Goal: Task Accomplishment & Management: Manage account settings

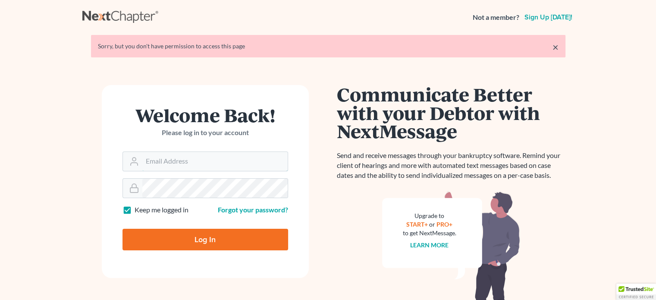
type input "[EMAIL_ADDRESS][DOMAIN_NAME]"
click at [220, 240] on input "Log In" at bounding box center [206, 240] width 166 height 22
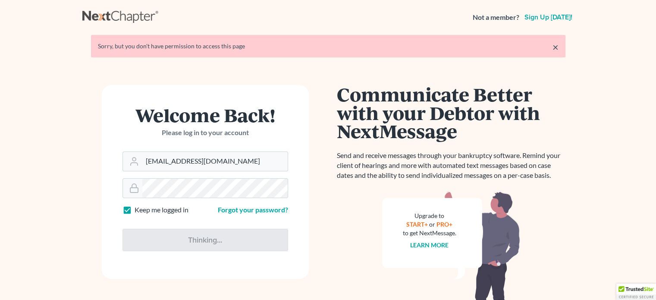
type input "Thinking..."
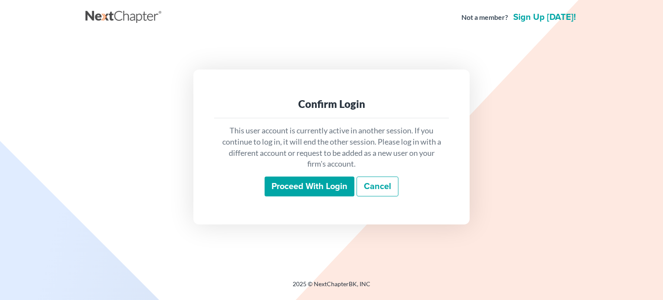
click at [311, 188] on input "Proceed with login" at bounding box center [310, 186] width 90 height 20
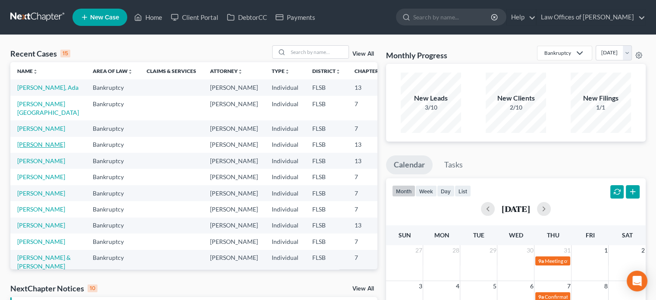
click at [28, 148] on link "[PERSON_NAME]" at bounding box center [41, 144] width 48 height 7
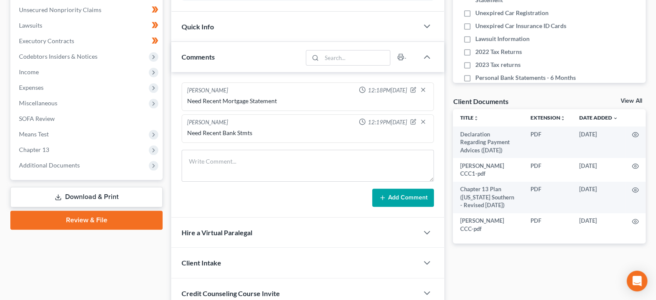
scroll to position [228, 0]
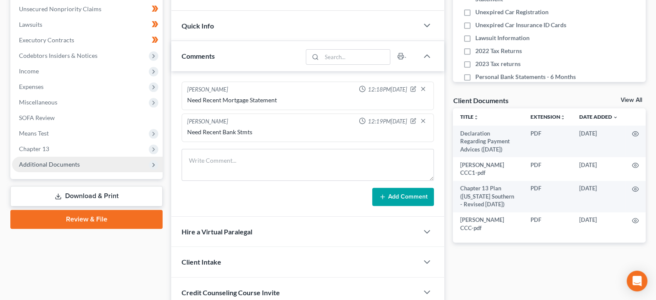
click at [80, 166] on span "Additional Documents" at bounding box center [87, 165] width 151 height 16
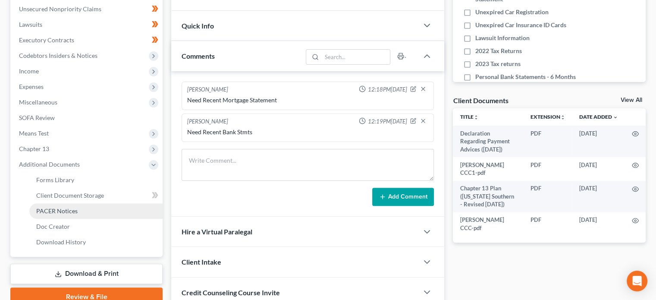
click at [70, 212] on span "PACER Notices" at bounding box center [56, 210] width 41 height 7
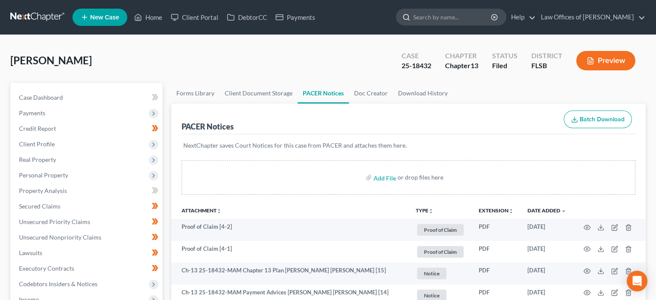
click at [460, 19] on input "search" at bounding box center [452, 17] width 79 height 16
type input "[PERSON_NAME]"
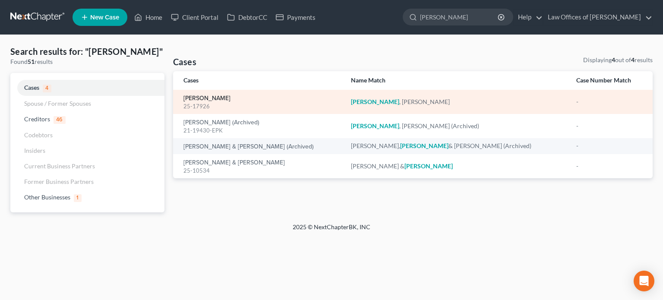
click at [190, 97] on link "[PERSON_NAME]" at bounding box center [206, 98] width 47 height 6
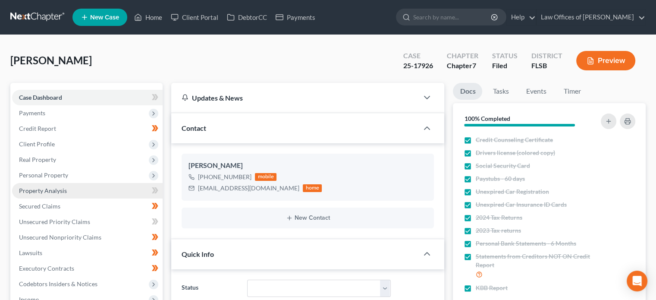
click at [76, 191] on link "Property Analysis" at bounding box center [87, 191] width 151 height 16
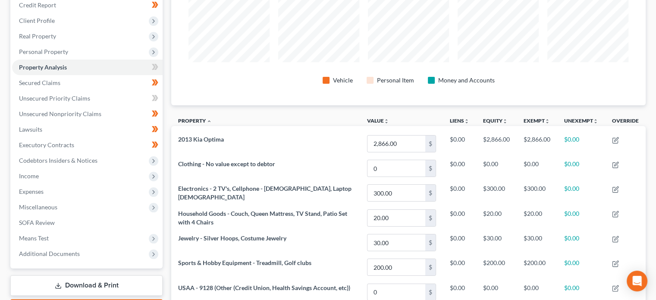
scroll to position [124, 0]
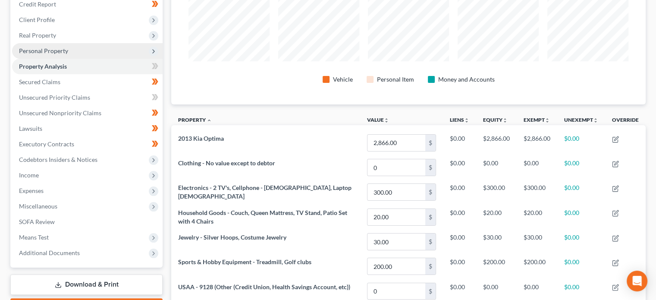
click at [65, 53] on span "Personal Property" at bounding box center [43, 50] width 49 height 7
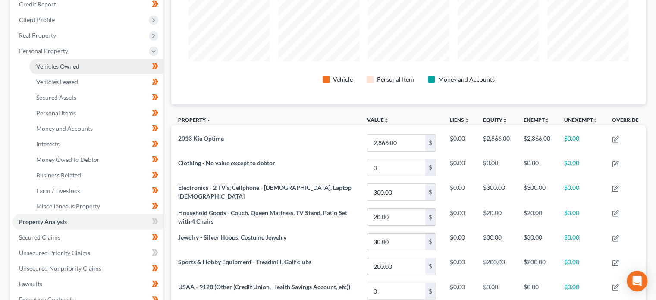
click at [75, 66] on span "Vehicles Owned" at bounding box center [57, 66] width 43 height 7
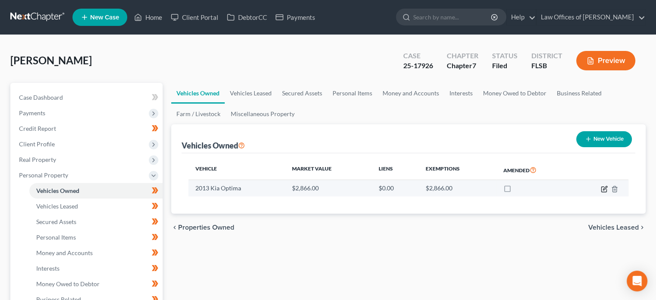
click at [604, 189] on icon "button" at bounding box center [605, 188] width 4 height 4
select select "0"
select select "13"
select select "3"
select select "0"
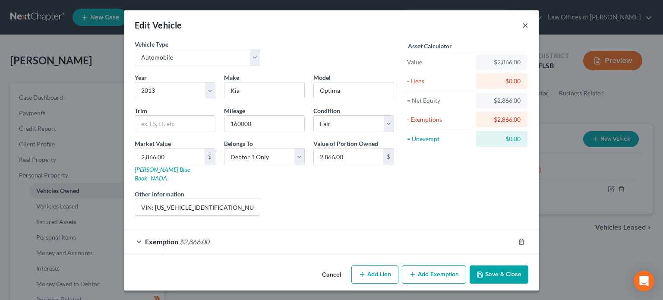
click at [526, 24] on button "×" at bounding box center [525, 25] width 6 height 10
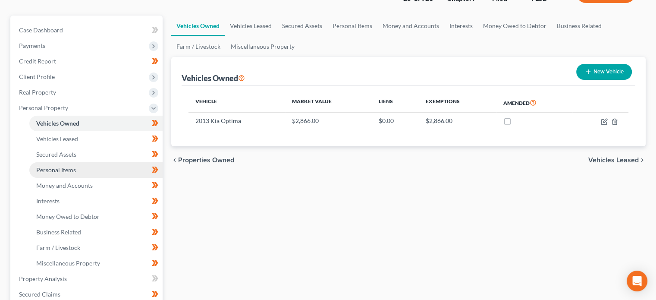
scroll to position [70, 0]
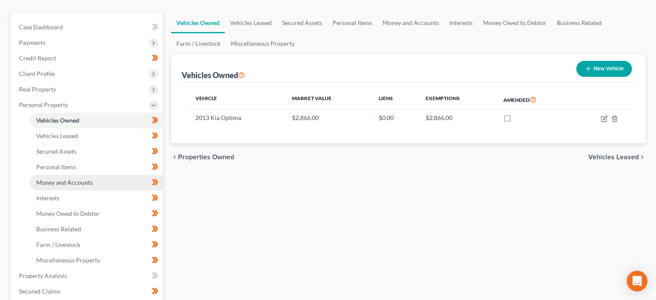
click at [76, 183] on span "Money and Accounts" at bounding box center [64, 182] width 57 height 7
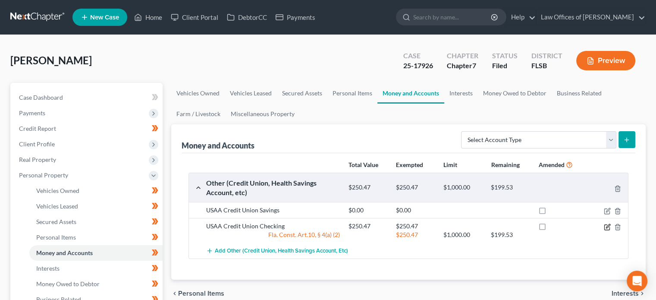
click at [605, 225] on icon "button" at bounding box center [607, 227] width 7 height 7
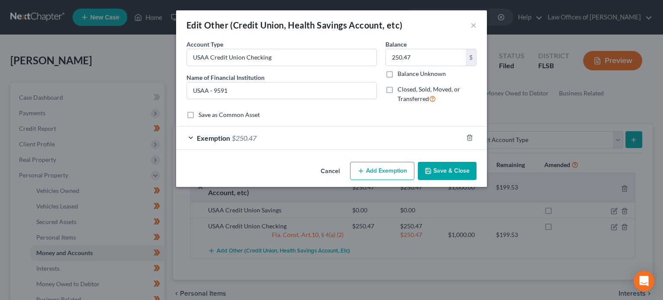
click at [221, 134] on span "Exemption" at bounding box center [213, 138] width 33 height 8
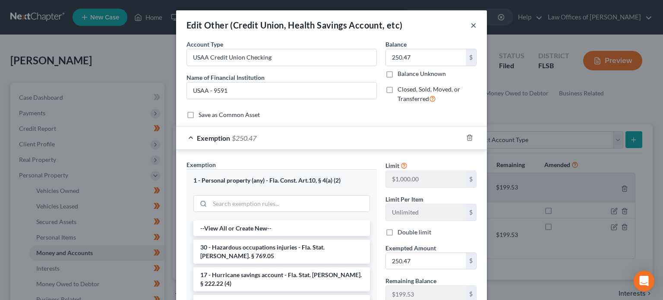
click at [470, 26] on button "×" at bounding box center [473, 25] width 6 height 10
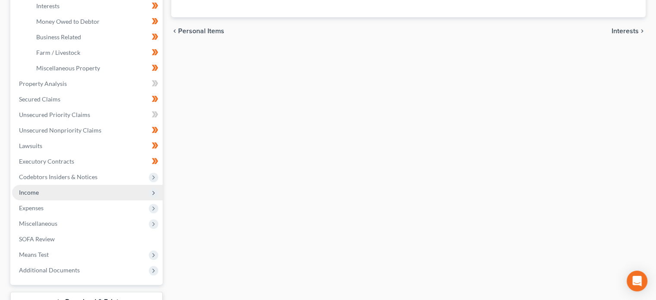
scroll to position [264, 0]
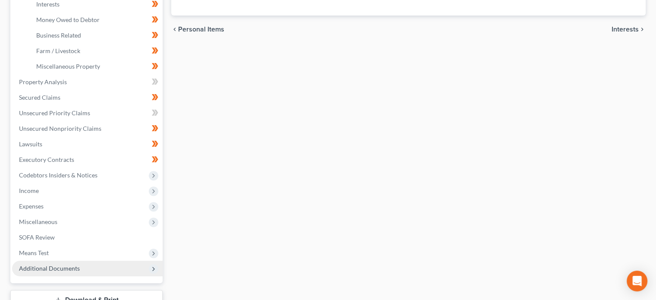
click at [54, 274] on span "Additional Documents" at bounding box center [87, 269] width 151 height 16
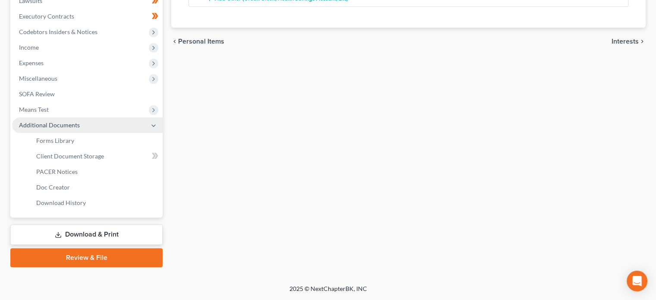
scroll to position [251, 0]
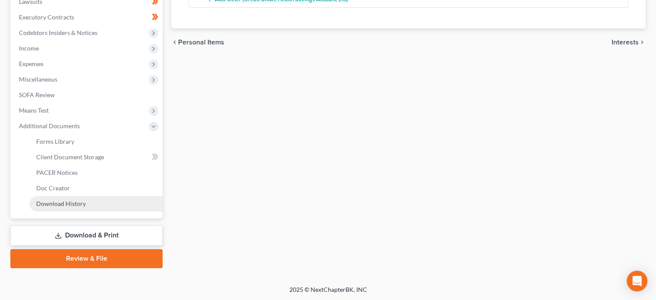
click at [78, 205] on span "Download History" at bounding box center [61, 203] width 50 height 7
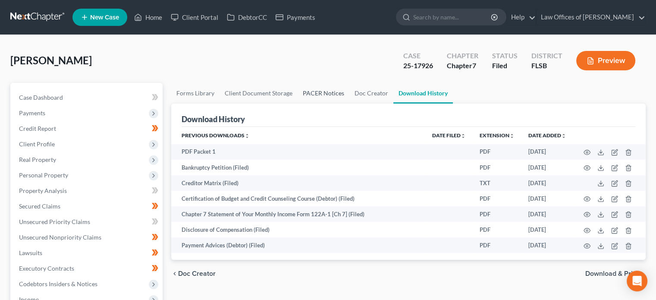
click at [326, 87] on link "PACER Notices" at bounding box center [324, 93] width 52 height 21
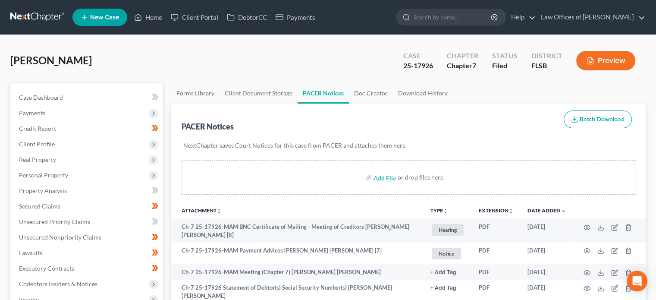
scroll to position [251, 0]
